Goal: Task Accomplishment & Management: Manage account settings

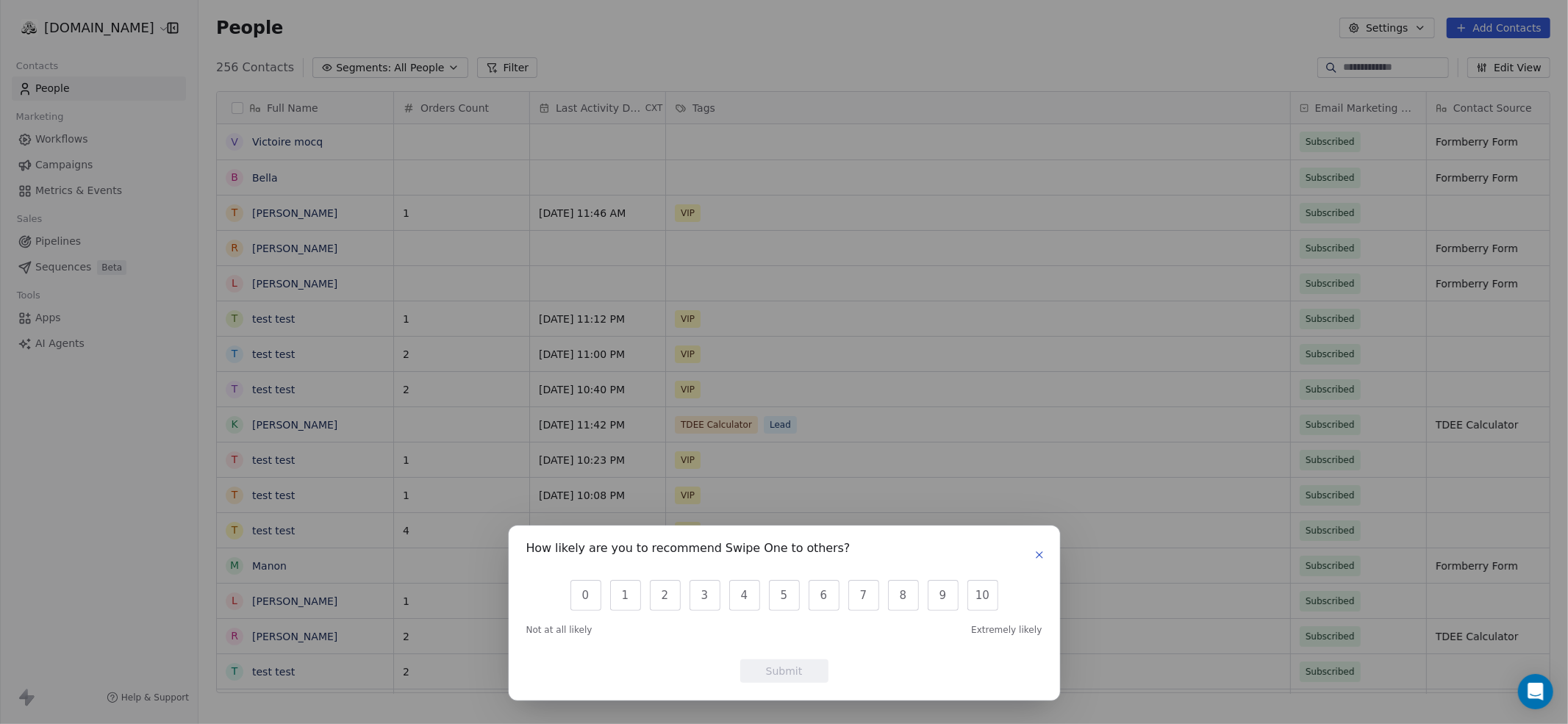
click at [1044, 549] on icon "button" at bounding box center [1039, 554] width 12 height 12
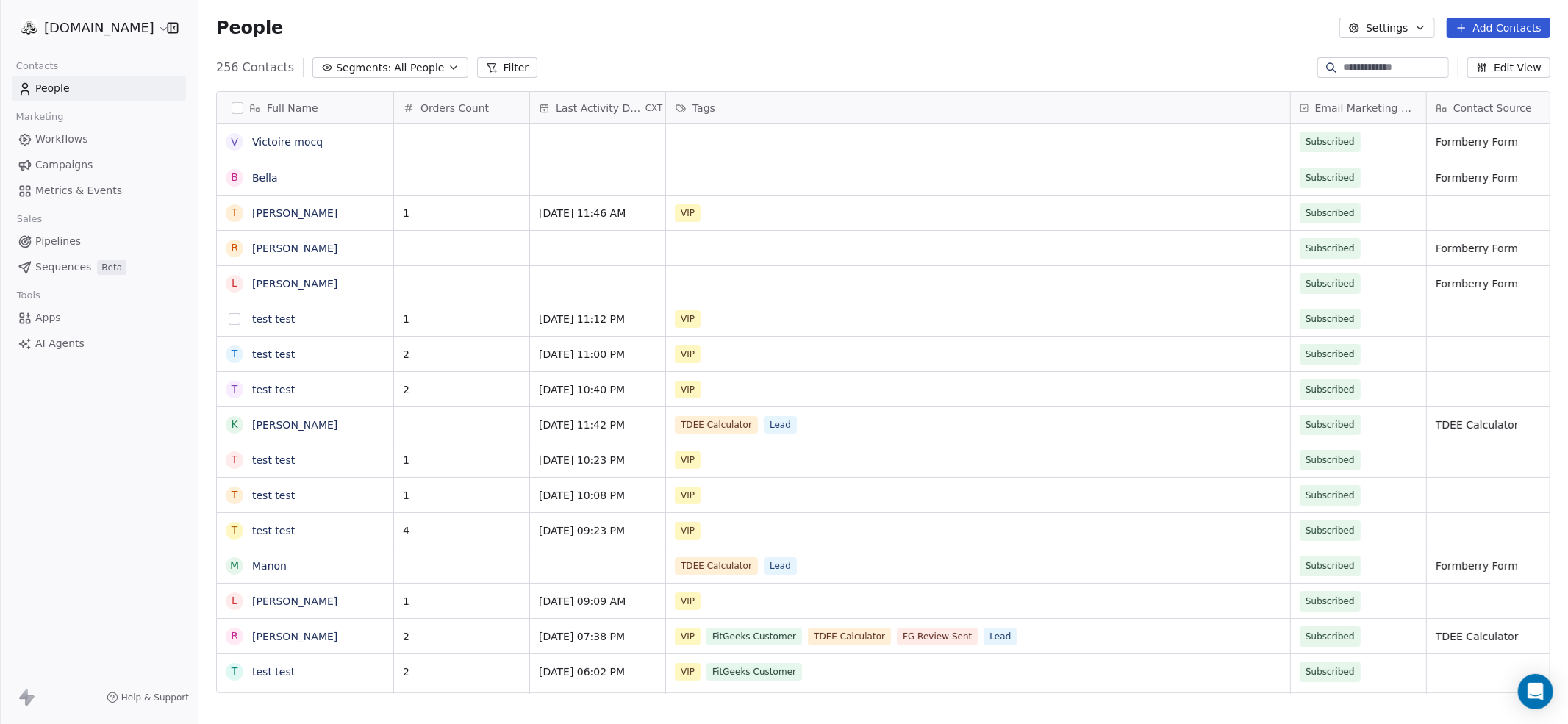
click at [234, 316] on button "grid" at bounding box center [234, 318] width 12 height 12
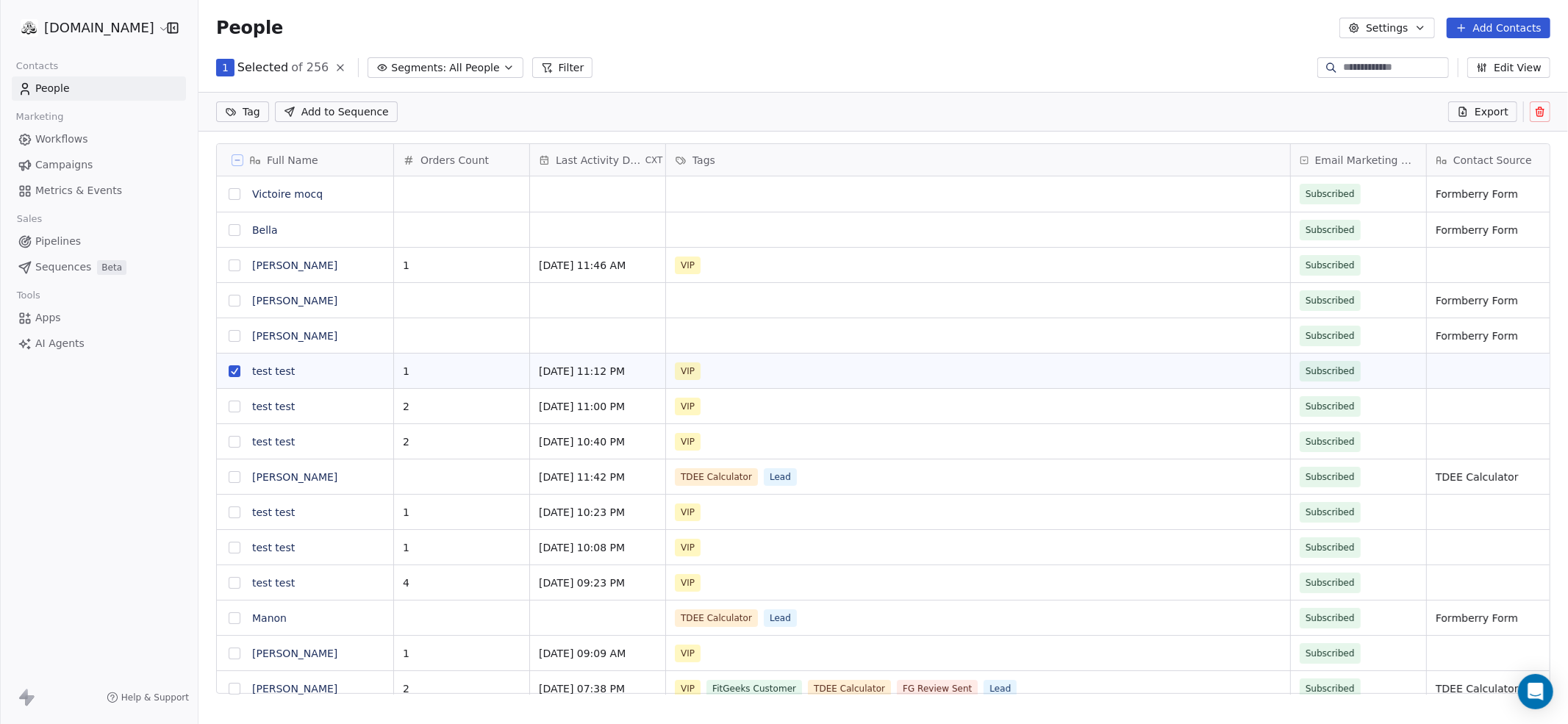
scroll to position [585, 1370]
click at [239, 408] on button "grid" at bounding box center [234, 406] width 12 height 12
click at [230, 445] on button "grid" at bounding box center [234, 442] width 12 height 12
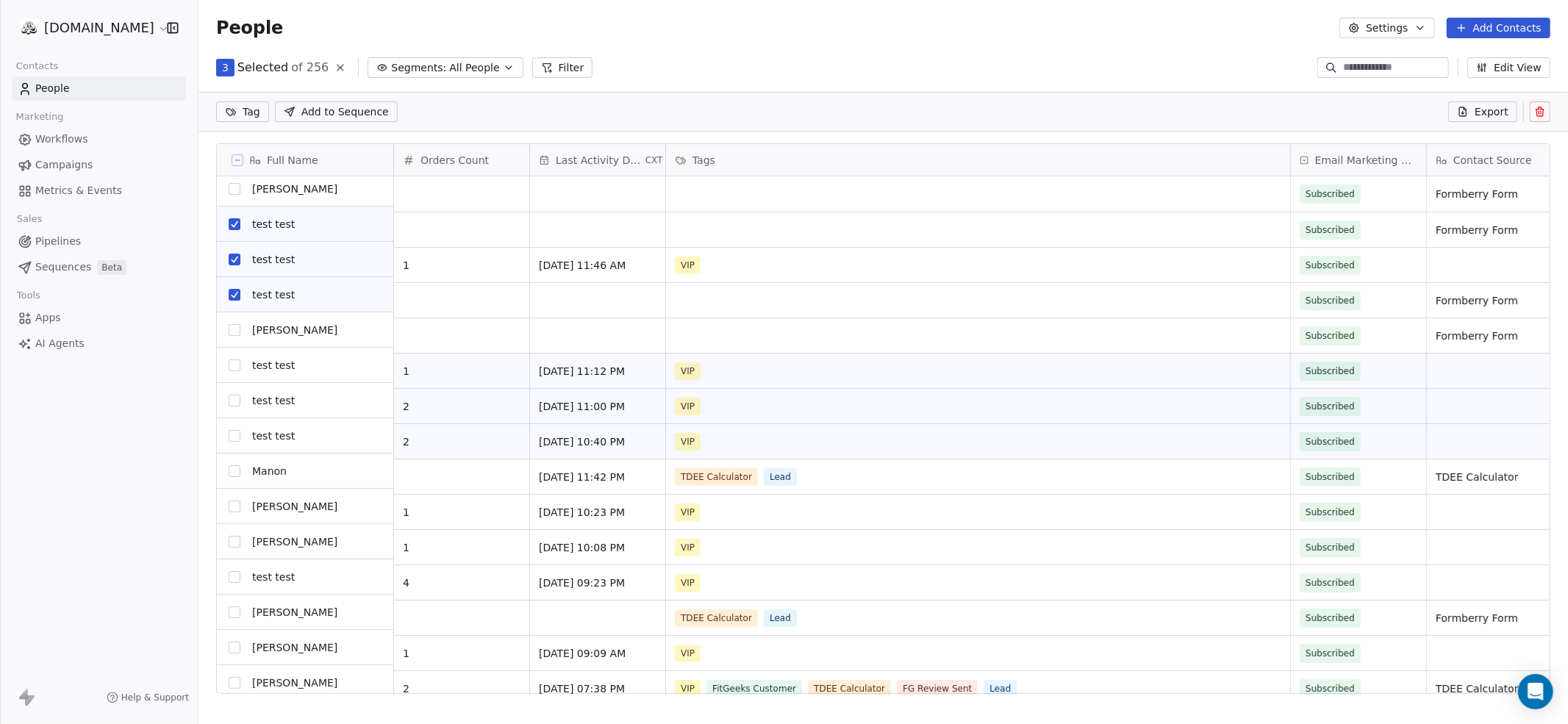
scroll to position [147, 0]
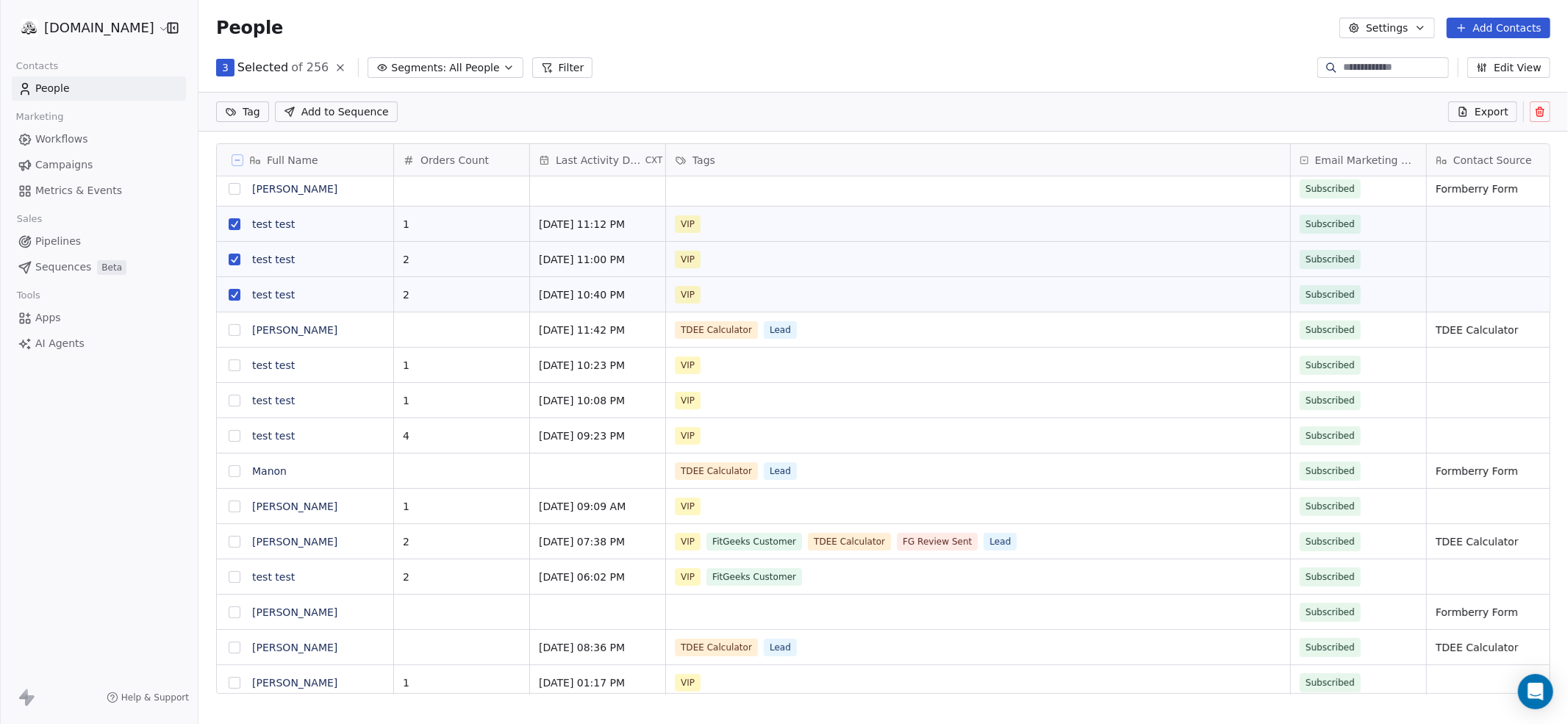
click at [229, 363] on button "grid" at bounding box center [234, 365] width 12 height 12
click at [237, 398] on button "grid" at bounding box center [234, 400] width 12 height 12
click at [233, 436] on button "grid" at bounding box center [234, 435] width 12 height 12
click at [233, 577] on button "grid" at bounding box center [234, 576] width 12 height 12
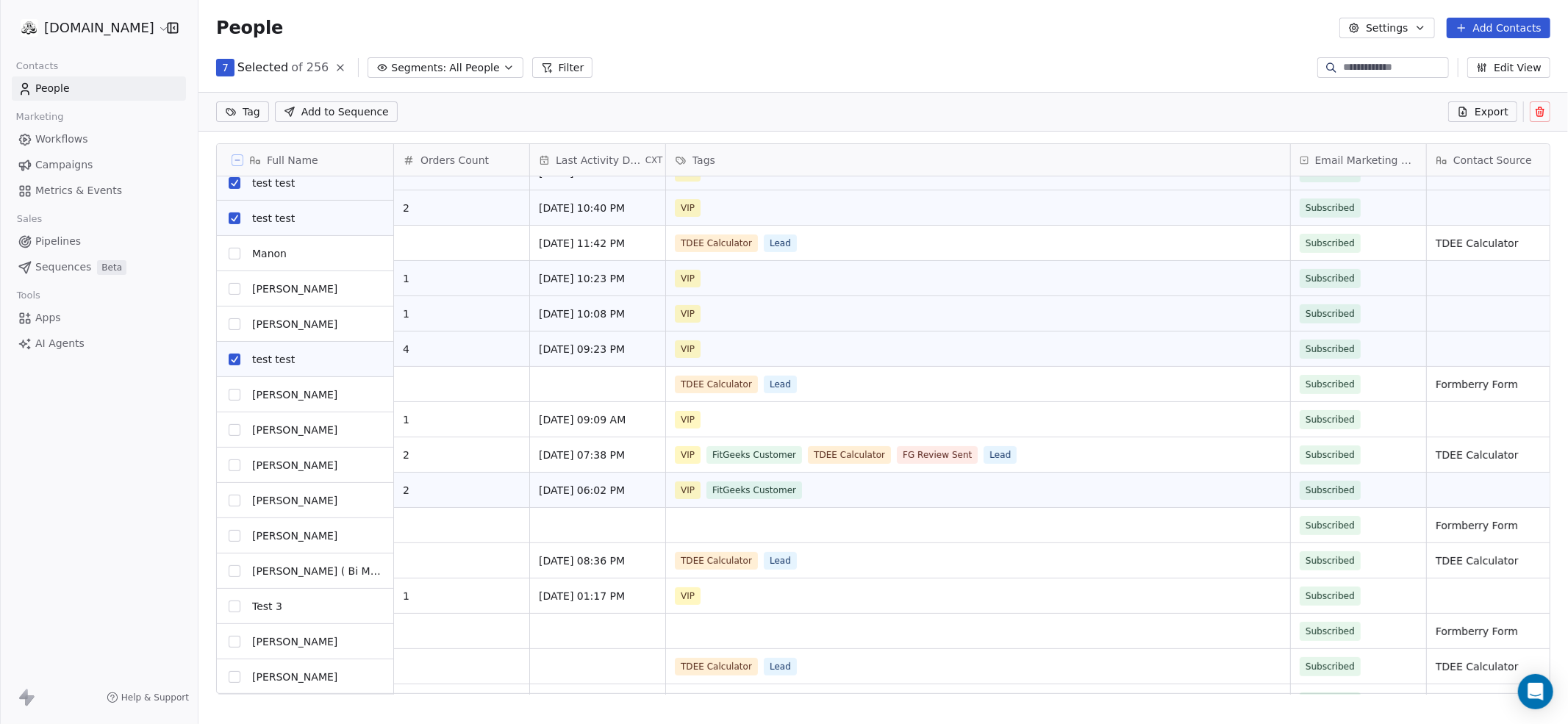
scroll to position [364, 0]
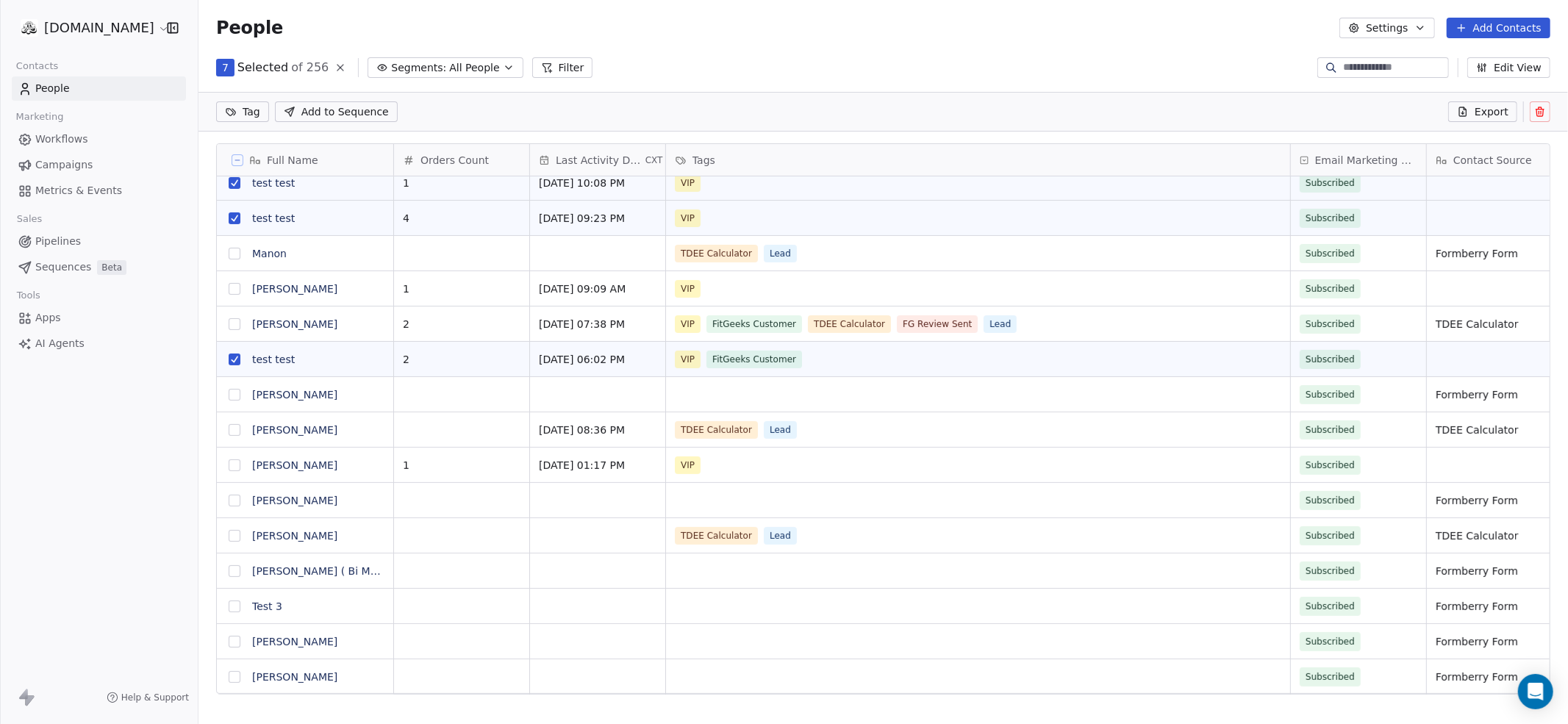
click at [235, 602] on button "grid" at bounding box center [234, 606] width 12 height 12
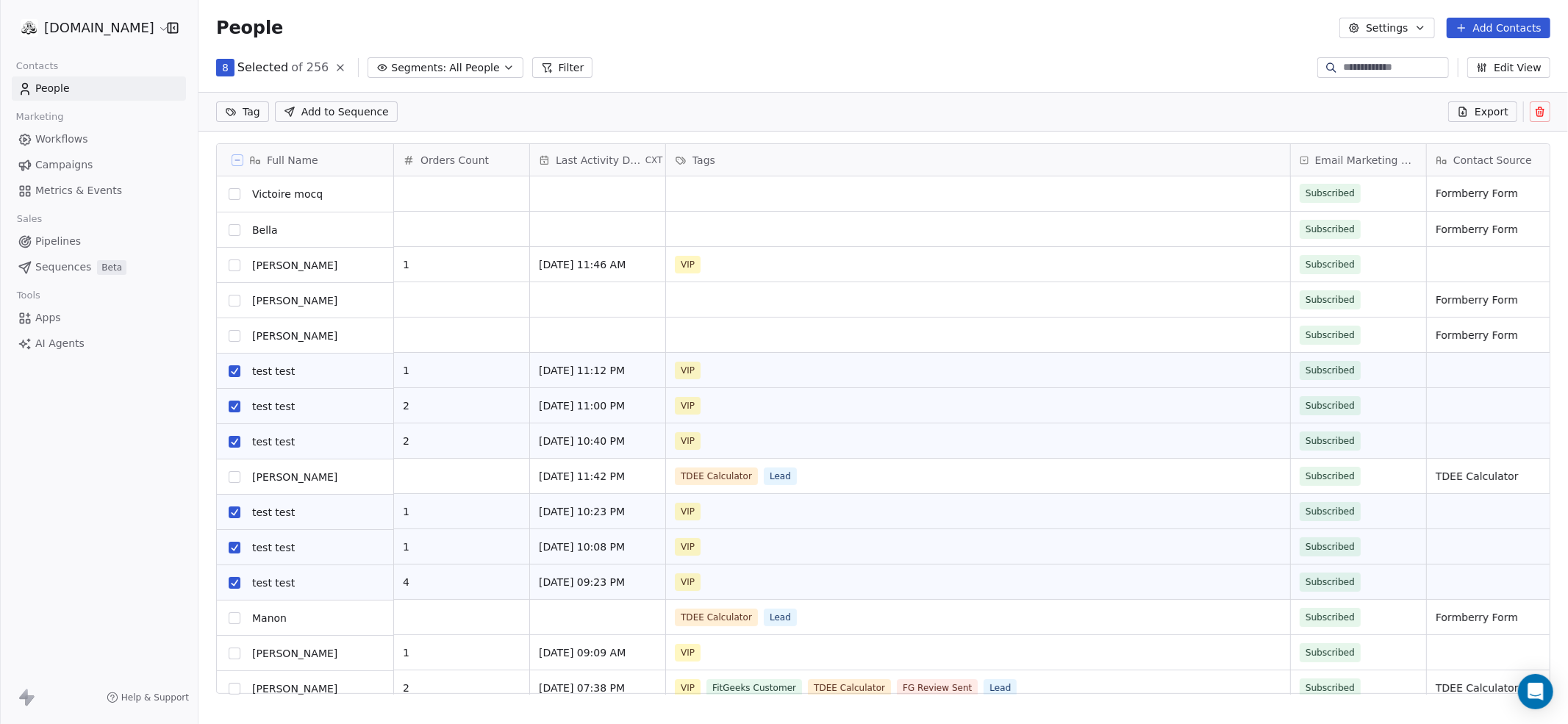
scroll to position [0, 0]
click at [1539, 112] on icon at bounding box center [1539, 112] width 12 height 12
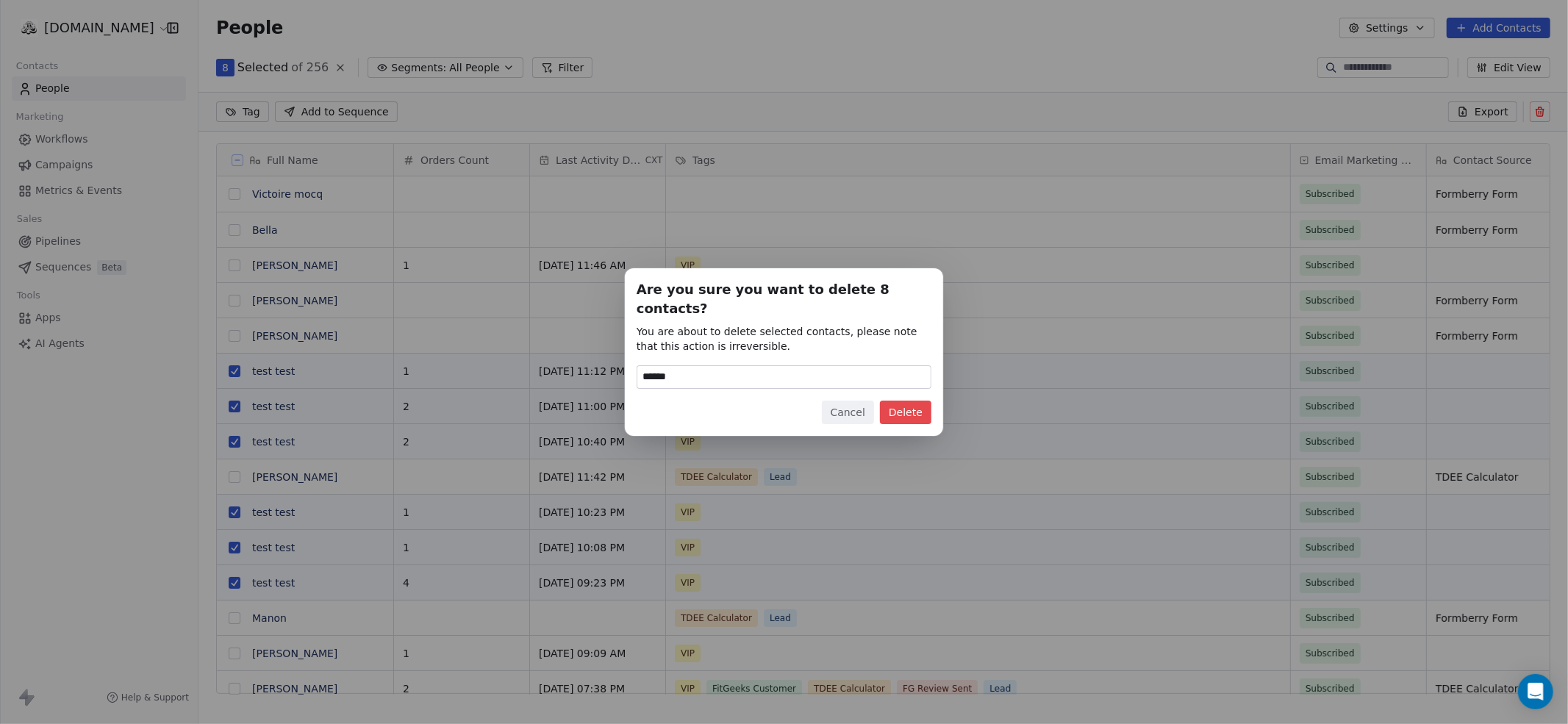
type input "******"
click at [901, 400] on button "Delete" at bounding box center [906, 411] width 52 height 23
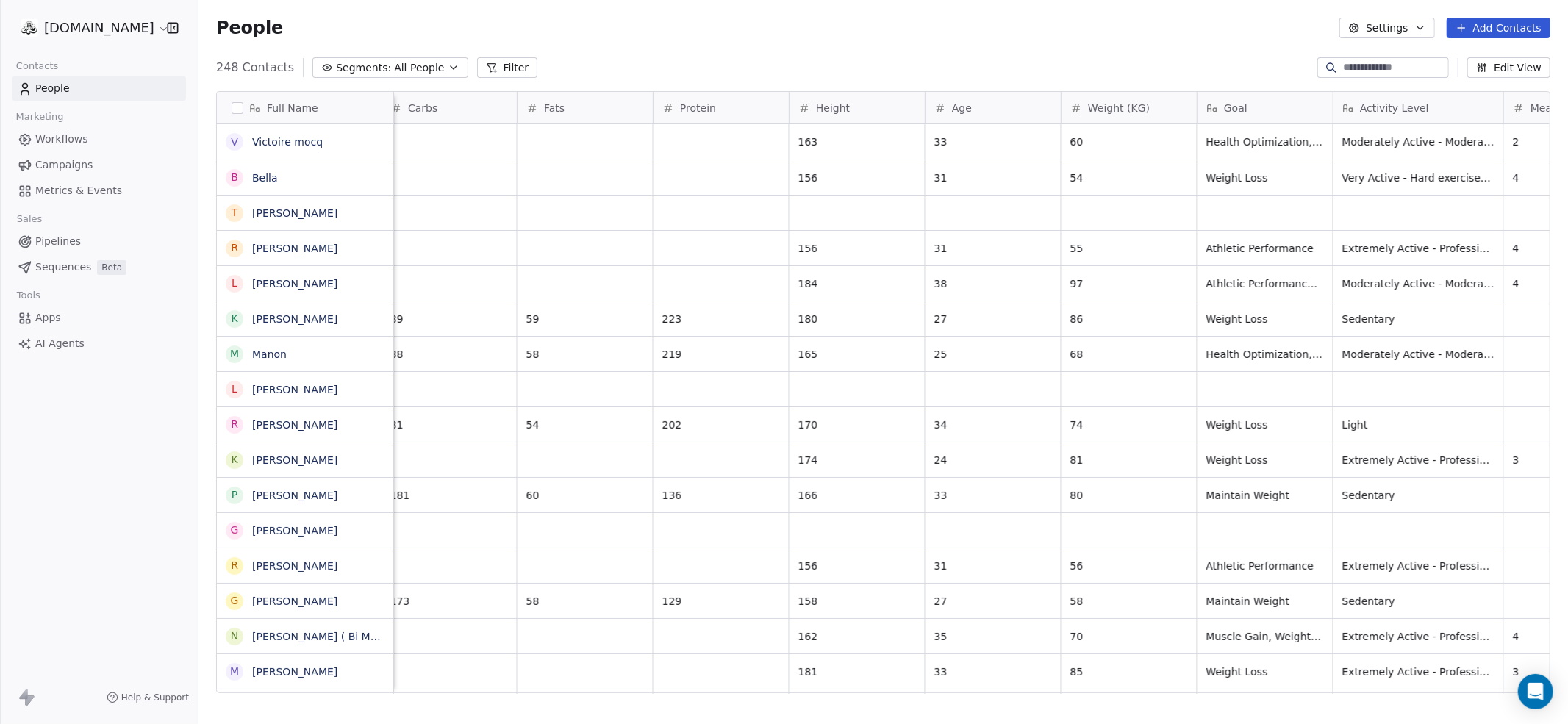
scroll to position [0, 2268]
click at [74, 27] on html "fitgeeks.co Contacts People Marketing Workflows Campaigns Metrics & Events Sale…" at bounding box center [784, 417] width 1568 height 834
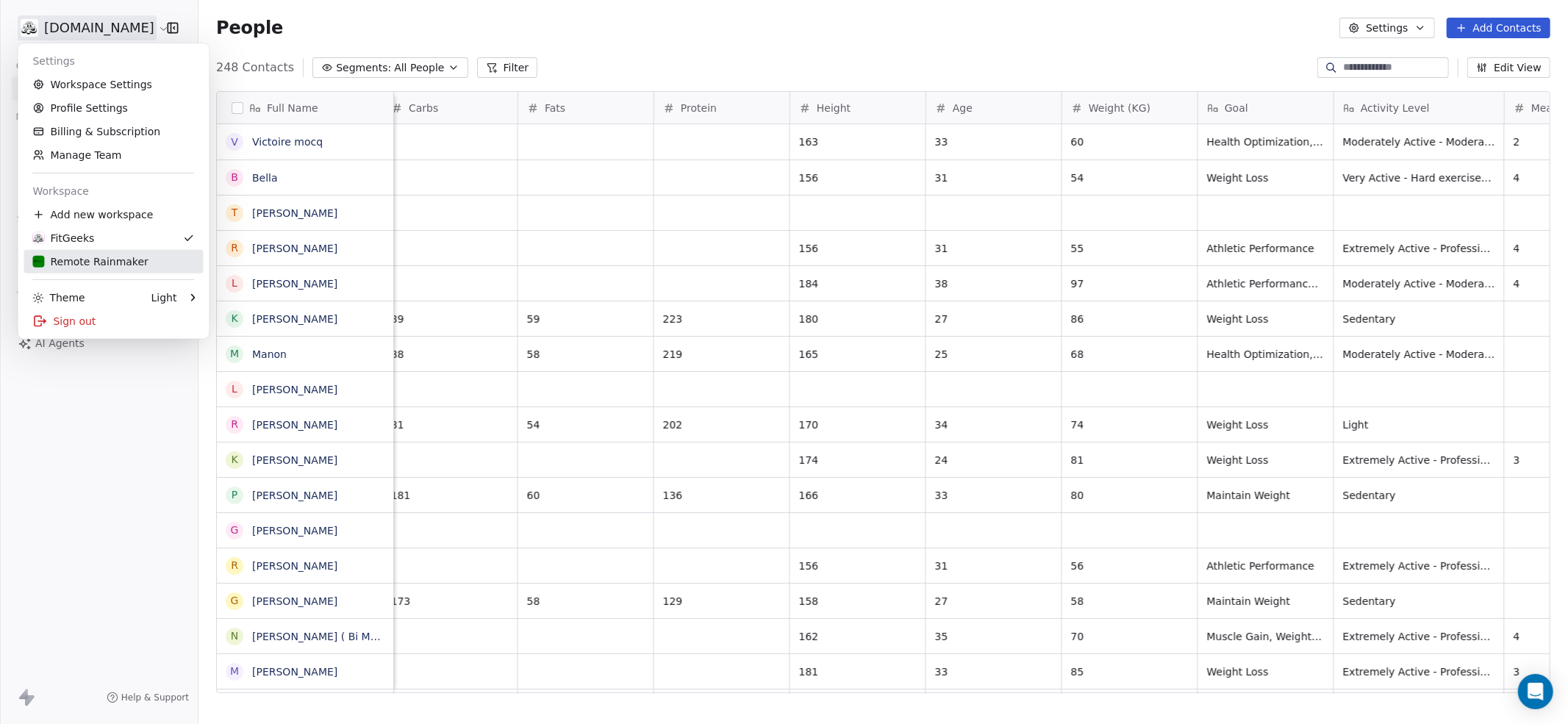
click at [80, 263] on div "Remote Rainmaker" at bounding box center [89, 262] width 115 height 15
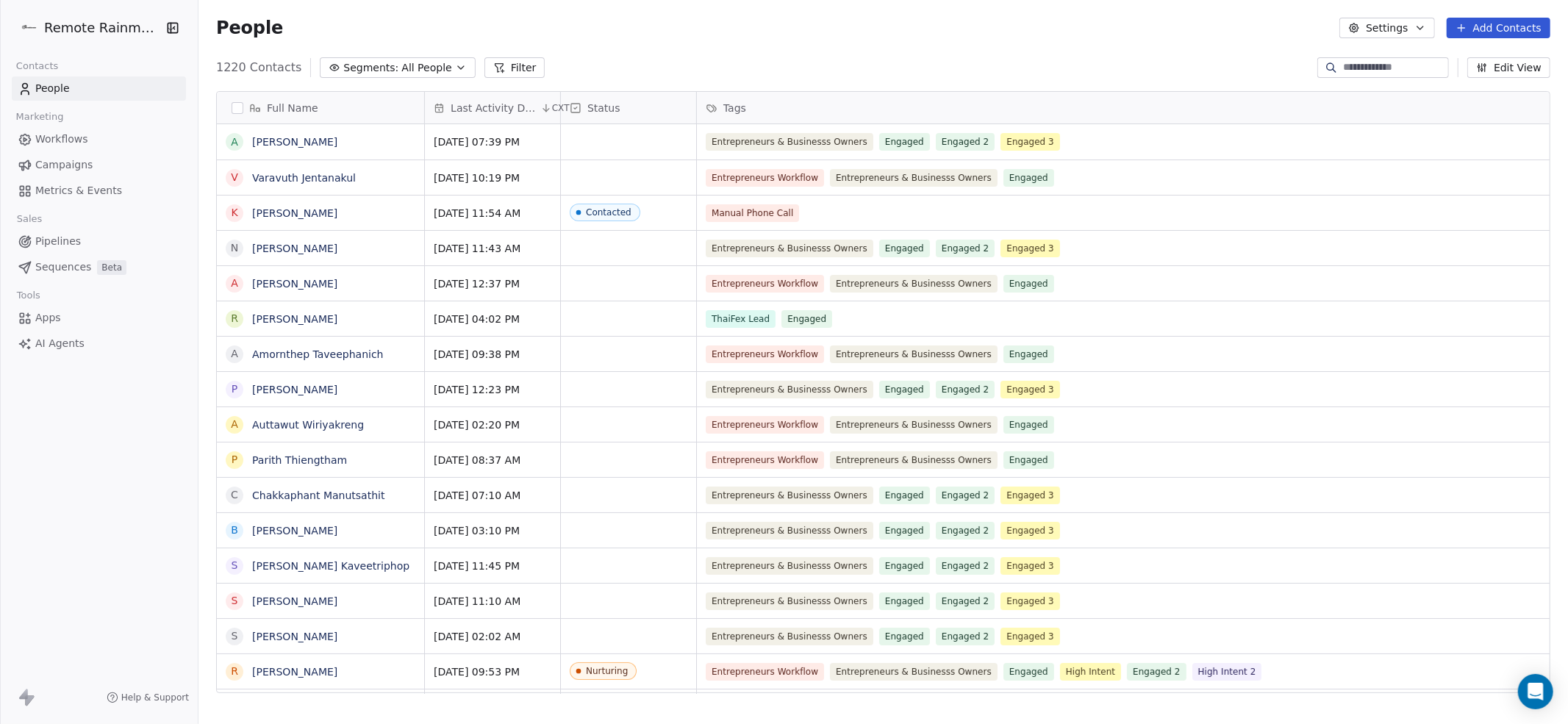
scroll to position [0, 1]
click at [58, 140] on span "Workflows" at bounding box center [61, 139] width 53 height 16
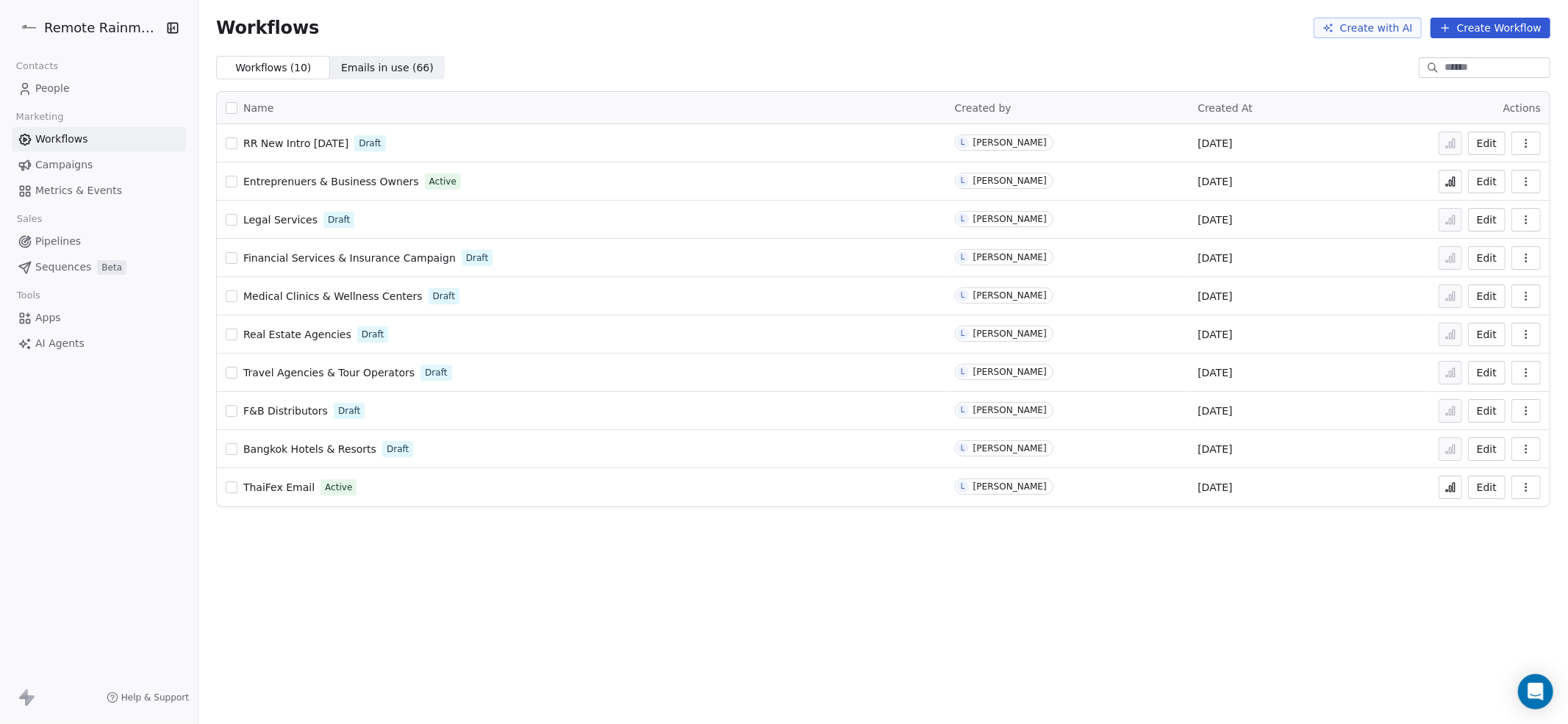
click at [280, 143] on span "RR New Intro [DATE]" at bounding box center [296, 143] width 105 height 12
click at [342, 143] on span "RR New Intro [DATE]" at bounding box center [296, 143] width 105 height 12
click at [296, 142] on span "RR New Intro [DATE]" at bounding box center [296, 143] width 105 height 12
click at [42, 90] on span "People" at bounding box center [52, 89] width 34 height 16
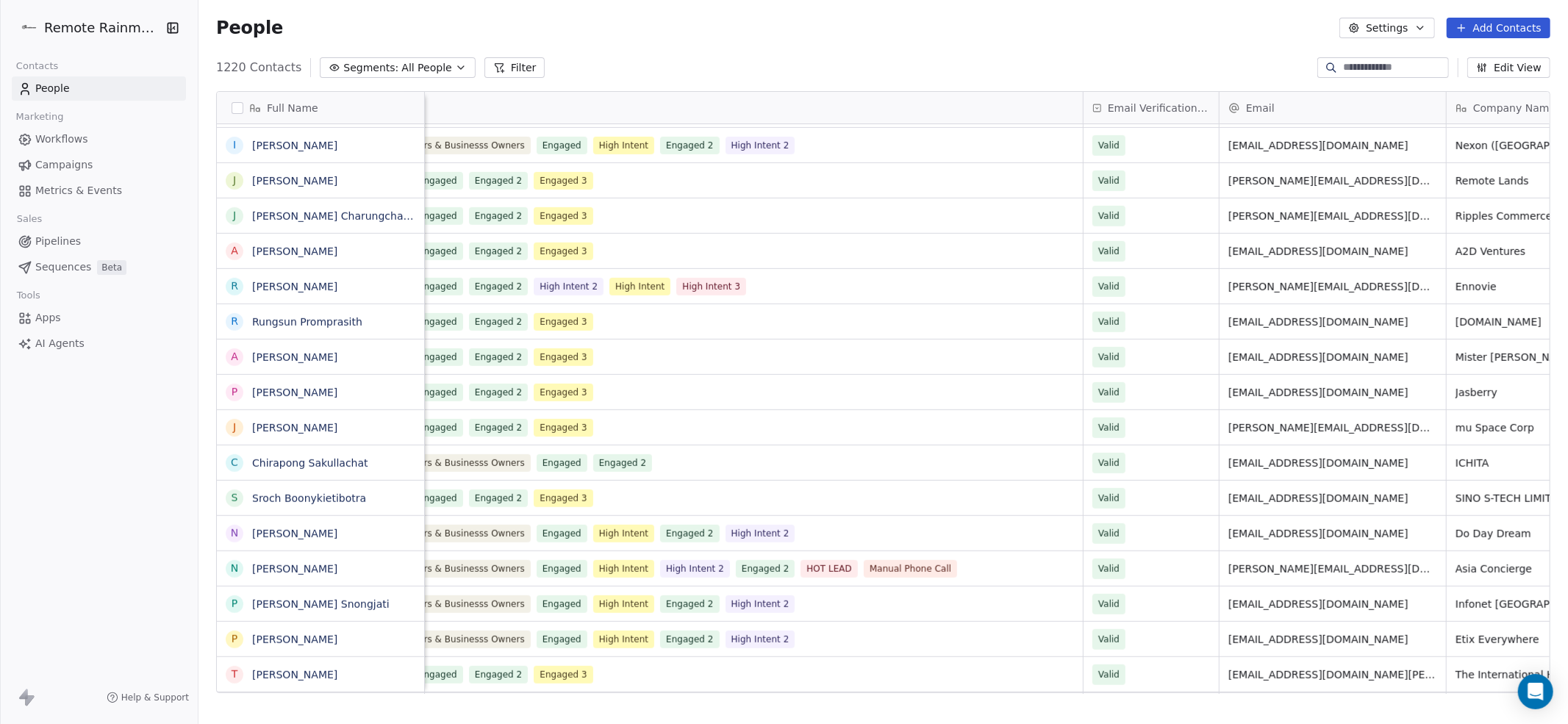
scroll to position [0, 267]
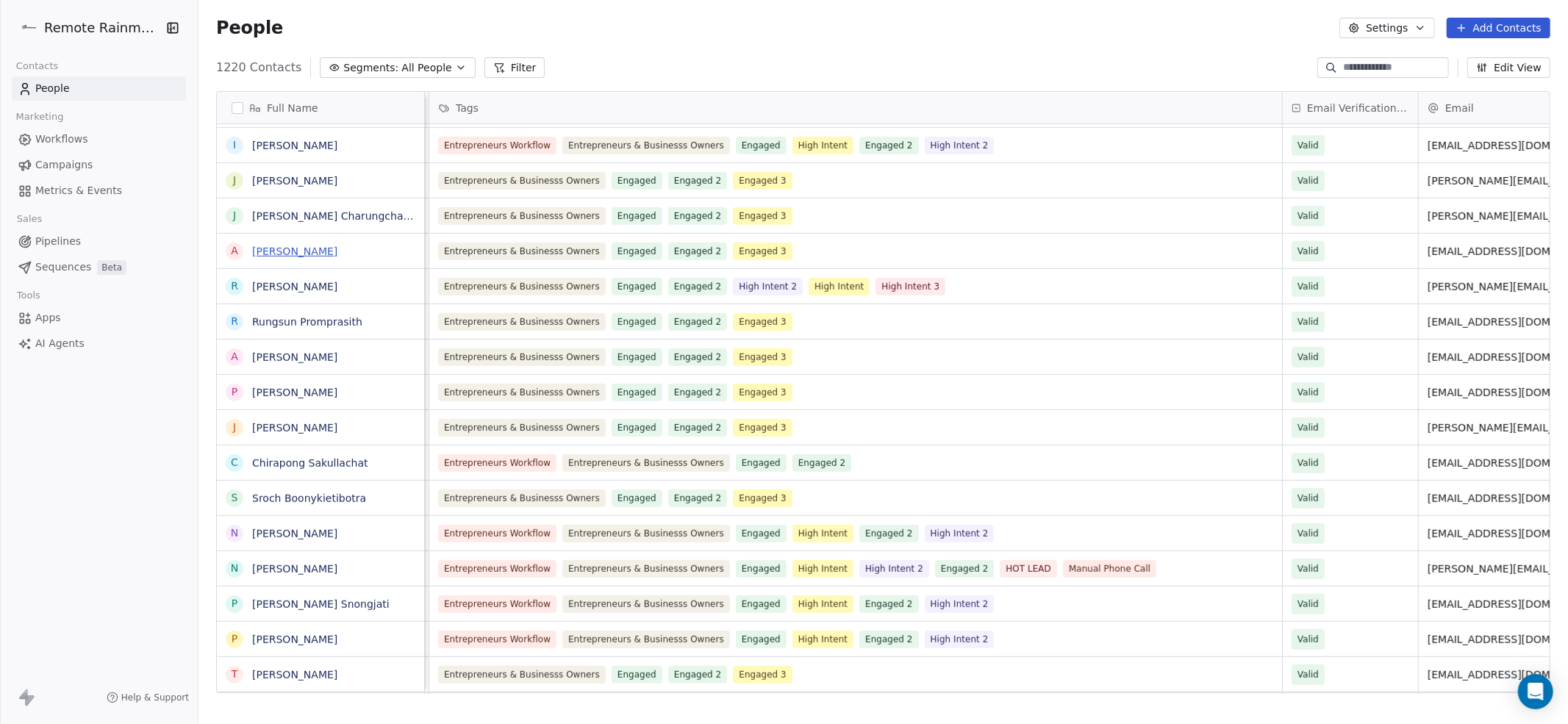
click at [283, 250] on link "[PERSON_NAME]" at bounding box center [294, 251] width 85 height 12
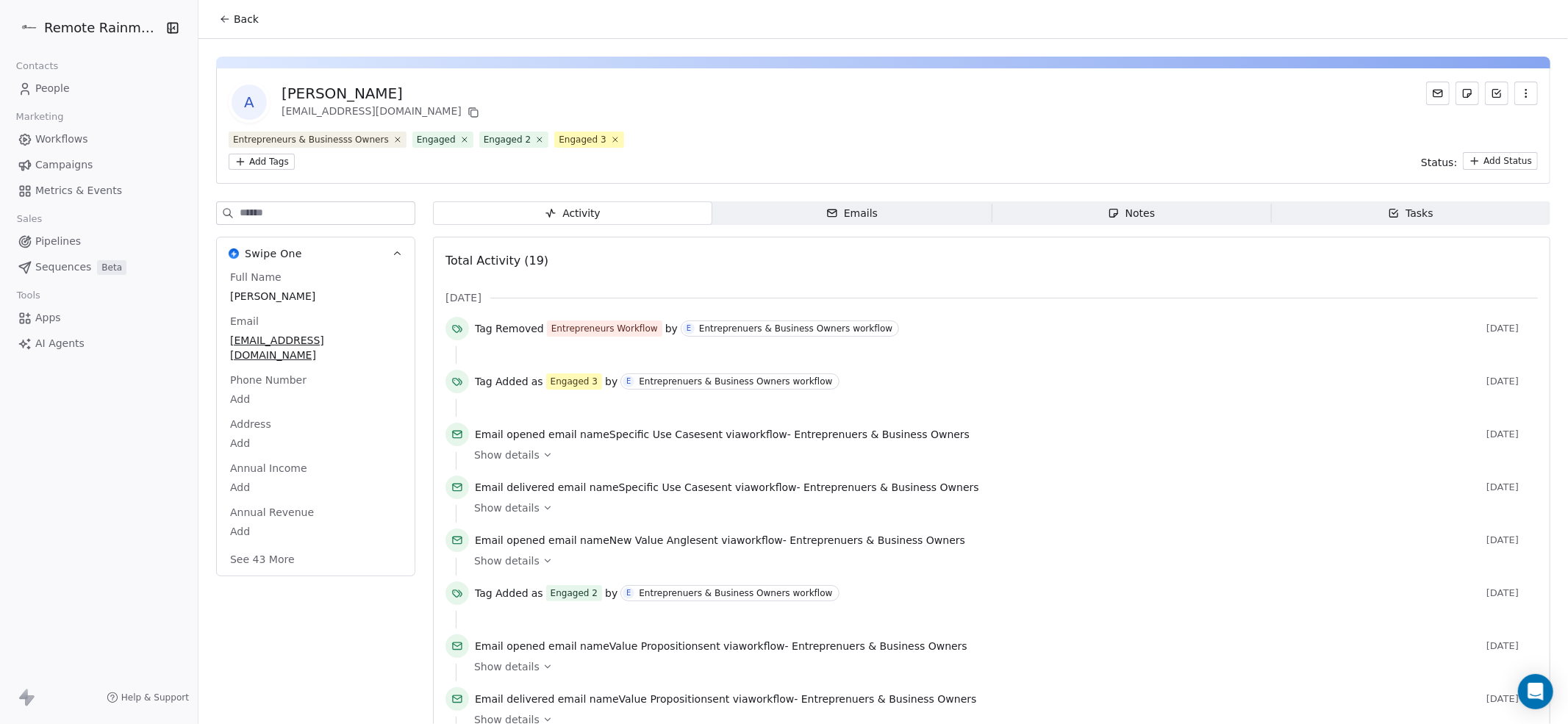
click at [244, 12] on span "Back" at bounding box center [245, 19] width 25 height 15
